Goal: Information Seeking & Learning: Learn about a topic

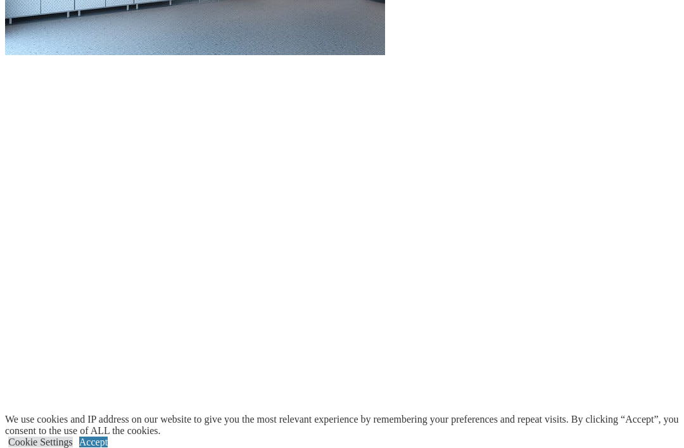
scroll to position [1709, 0]
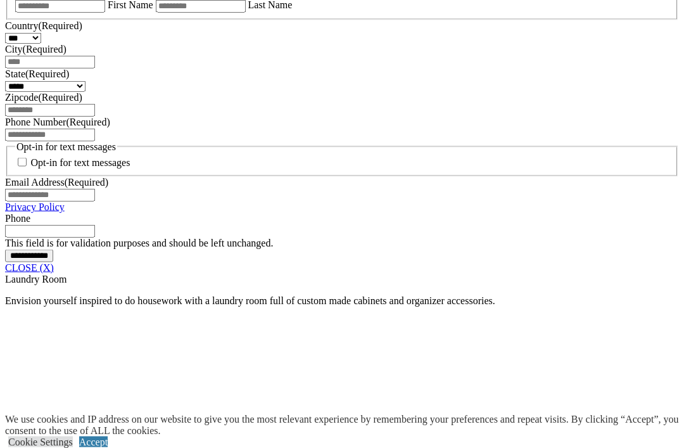
scroll to position [900, 0]
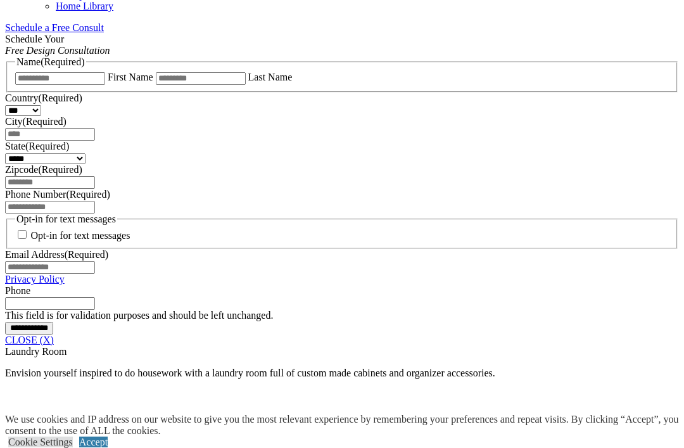
scroll to position [828, 0]
